Goal: Obtain resource: Obtain resource

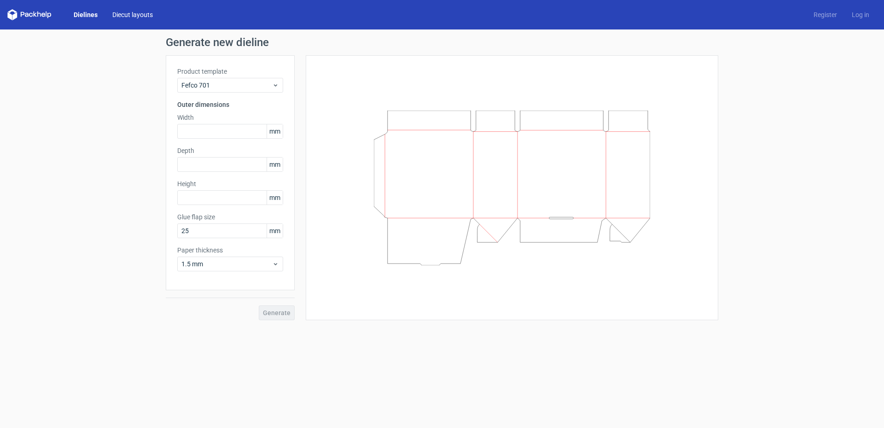
click at [130, 13] on link "Diecut layouts" at bounding box center [132, 14] width 55 height 9
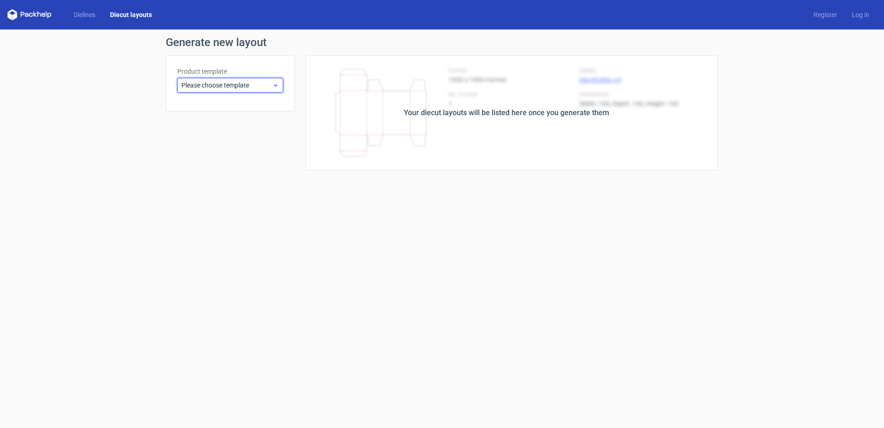
click at [240, 83] on span "Please choose template" at bounding box center [226, 85] width 91 height 9
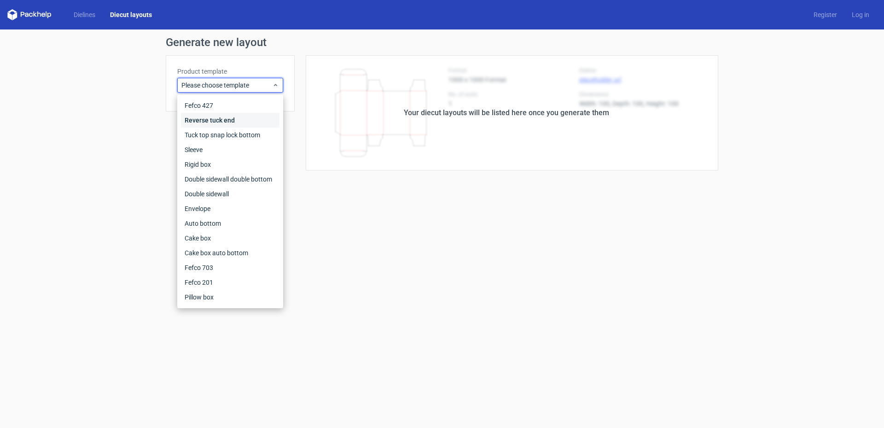
click at [238, 121] on div "Reverse tuck end" at bounding box center [230, 120] width 99 height 15
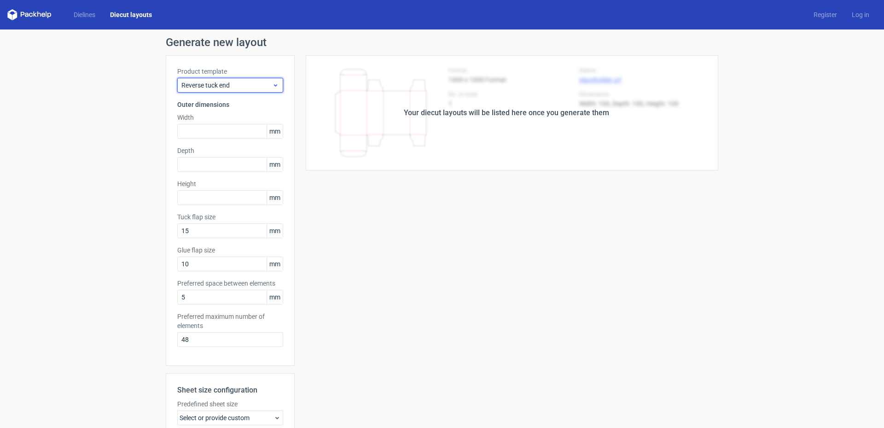
click at [262, 84] on span "Reverse tuck end" at bounding box center [226, 85] width 91 height 9
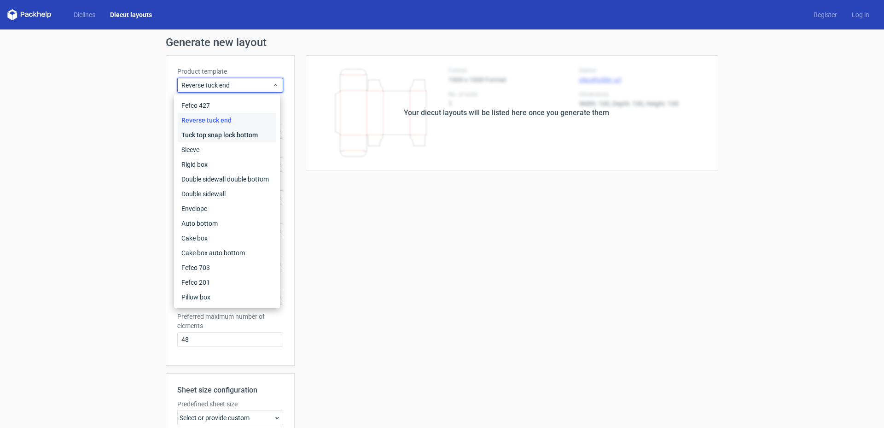
click at [267, 134] on div "Tuck top snap lock bottom" at bounding box center [227, 135] width 99 height 15
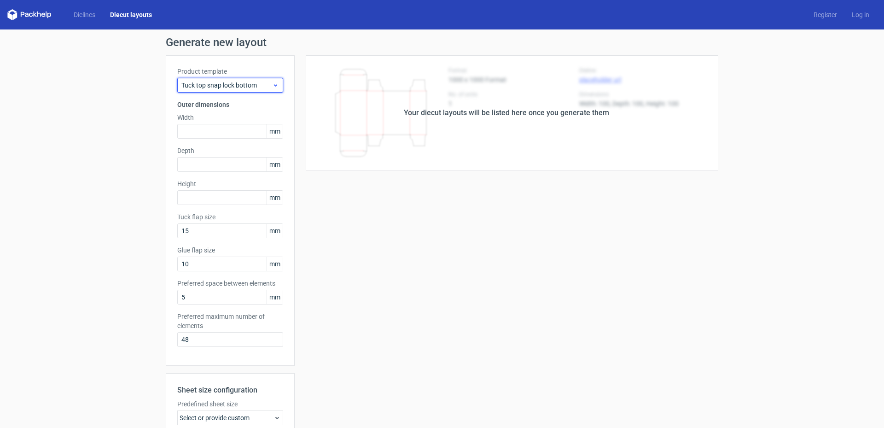
click at [259, 81] on span "Tuck top snap lock bottom" at bounding box center [226, 85] width 91 height 9
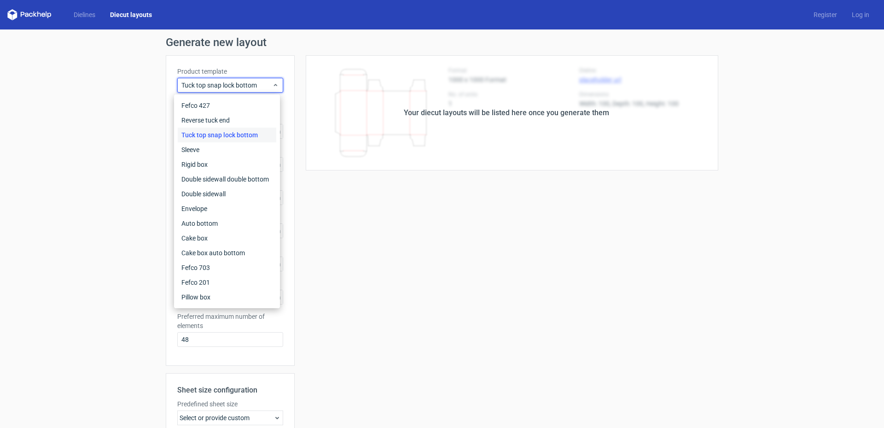
click at [259, 137] on div "Tuck top snap lock bottom" at bounding box center [227, 135] width 99 height 15
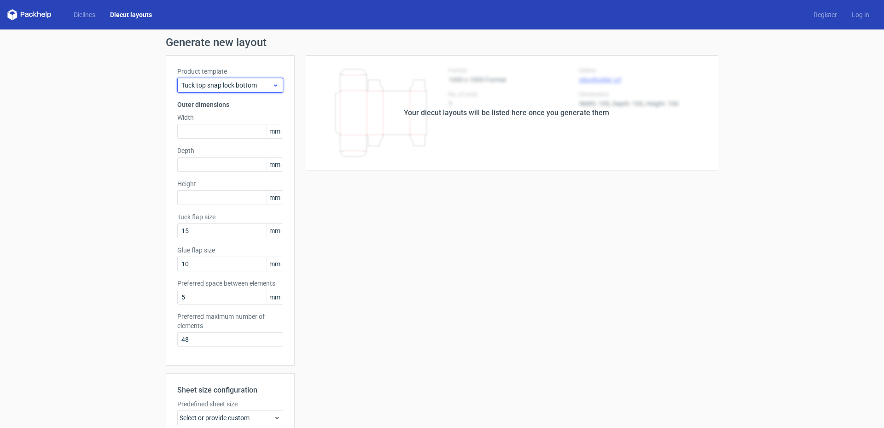
click at [273, 85] on icon at bounding box center [275, 84] width 7 height 7
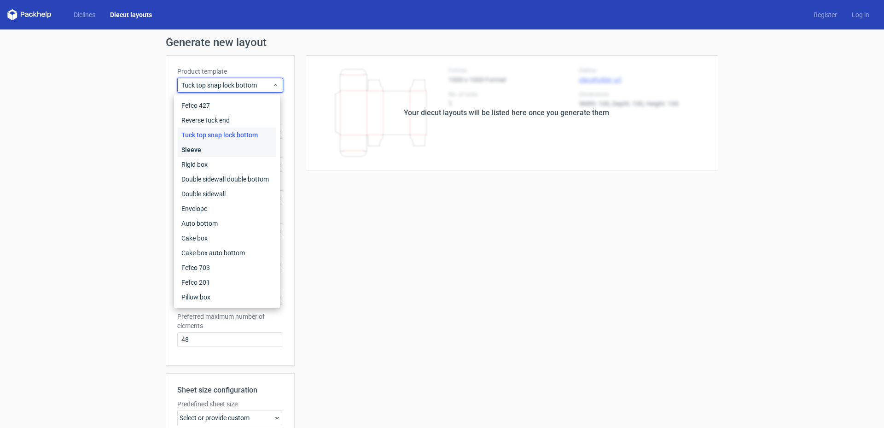
click at [235, 146] on div "Sleeve" at bounding box center [227, 149] width 99 height 15
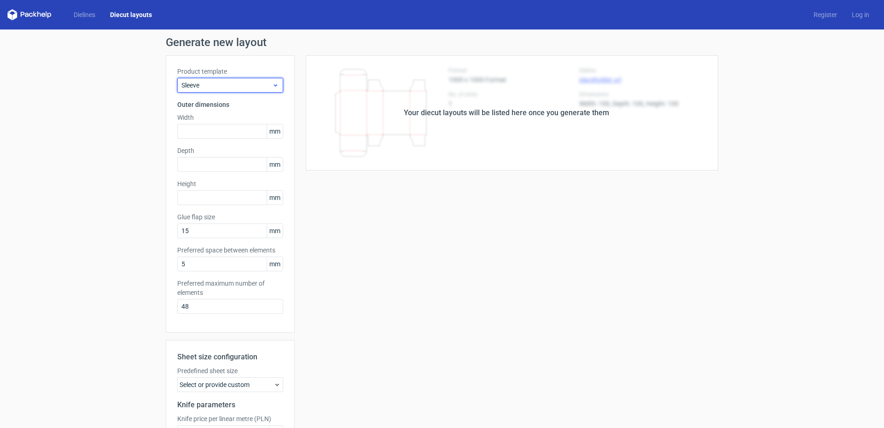
click at [274, 84] on icon at bounding box center [275, 84] width 7 height 7
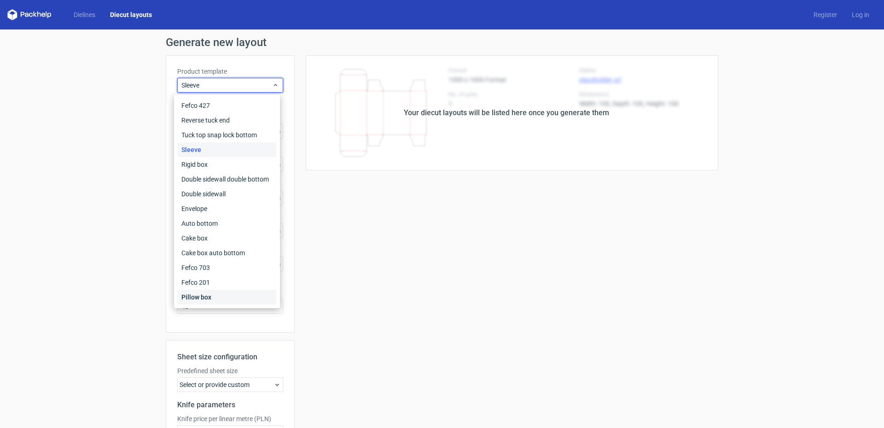
click at [243, 295] on div "Pillow box" at bounding box center [227, 297] width 99 height 15
